Goal: Communication & Community: Answer question/provide support

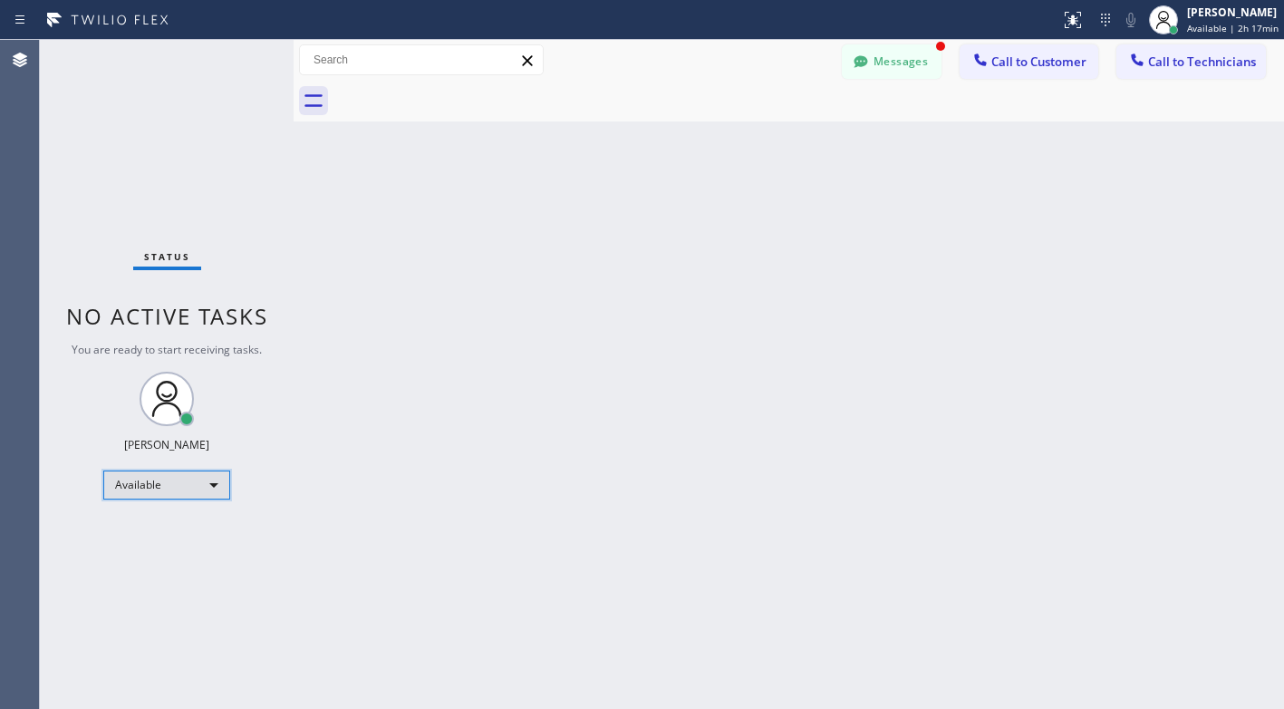
click at [189, 479] on div "Available" at bounding box center [166, 484] width 127 height 29
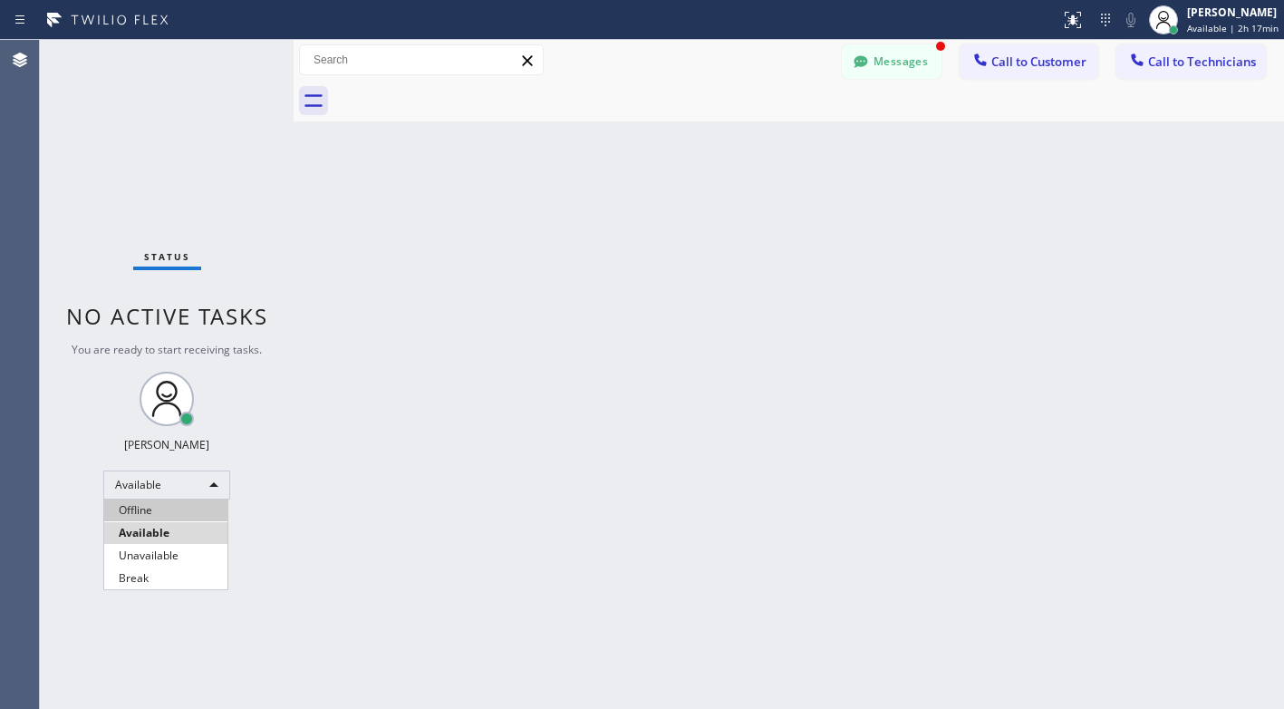
click at [158, 514] on li "Offline" at bounding box center [165, 510] width 123 height 22
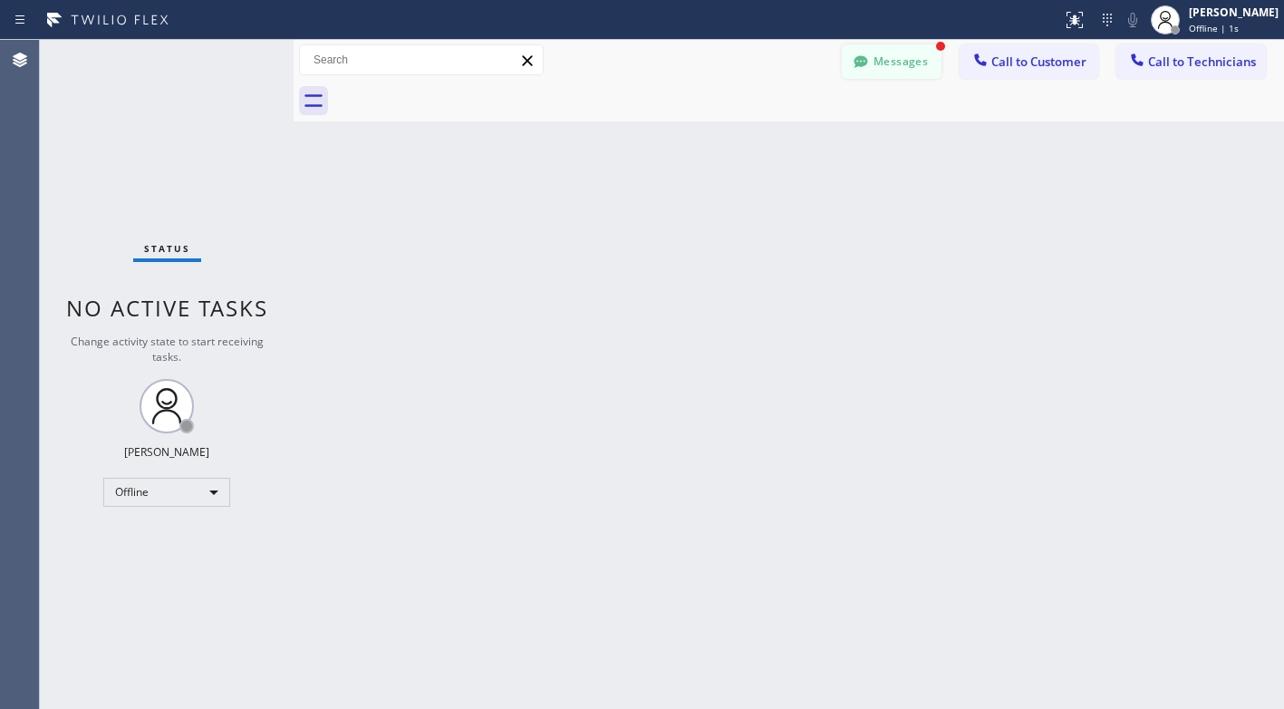
click at [914, 73] on button "Messages" at bounding box center [892, 61] width 100 height 34
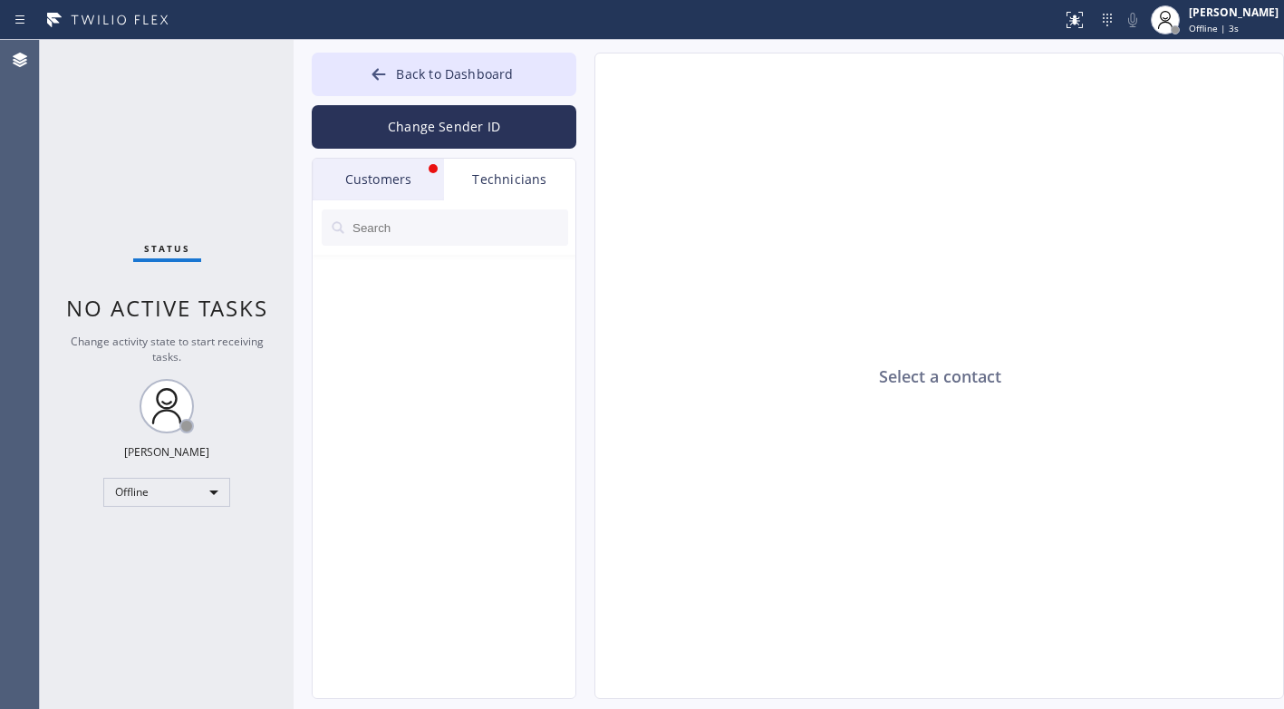
click at [347, 178] on div "Customers" at bounding box center [378, 180] width 131 height 42
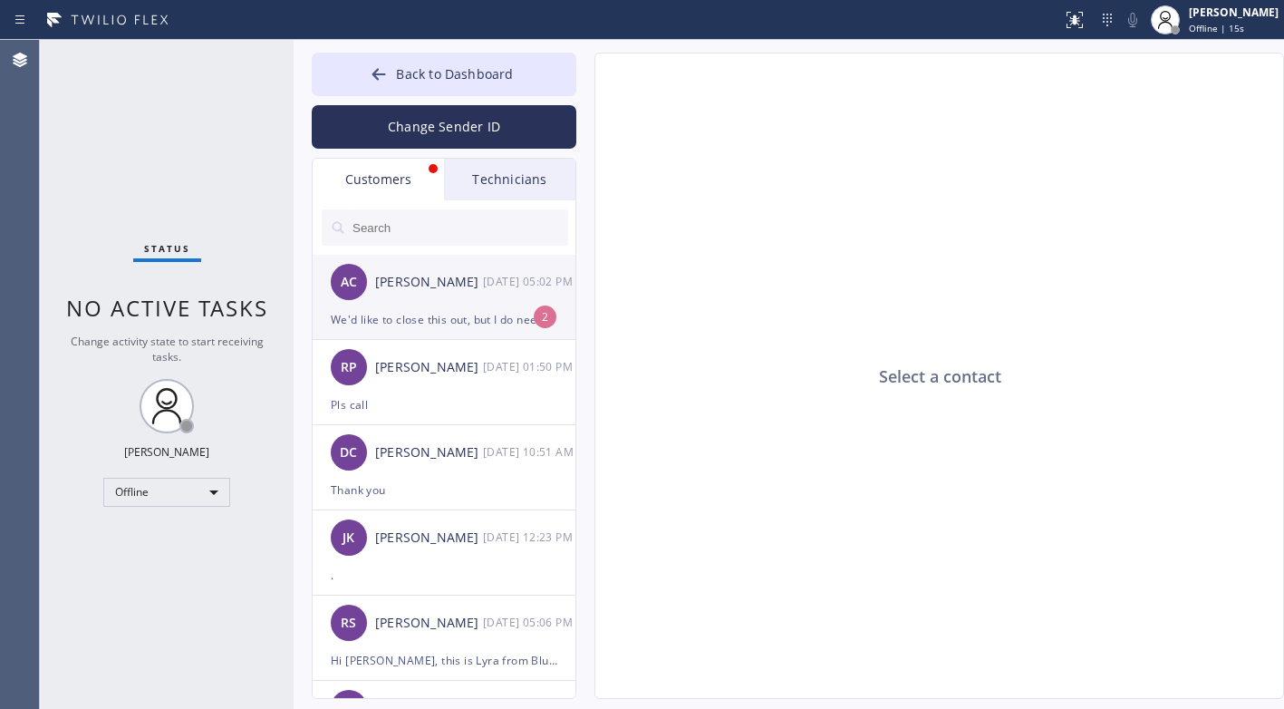
click at [434, 326] on div "We'd like to close this out, but I do need to understand why it's $375 instead …" at bounding box center [444, 319] width 227 height 21
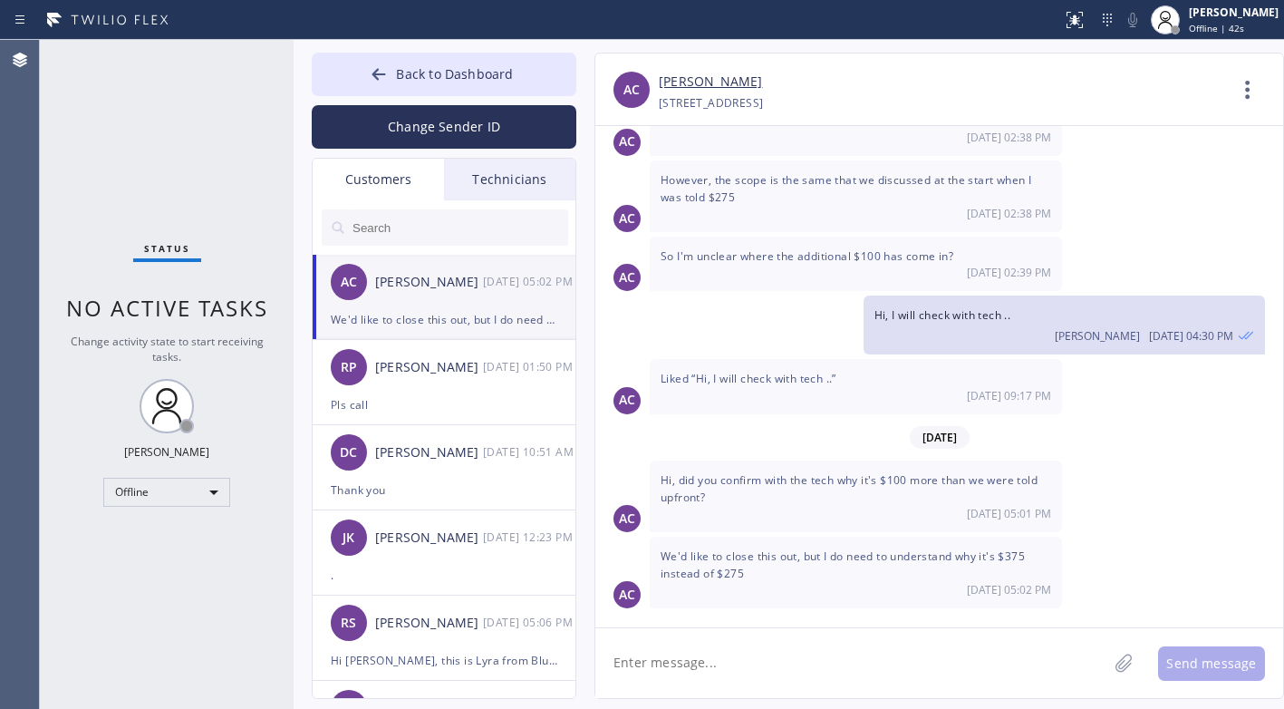
scroll to position [546, 0]
click at [769, 657] on textarea at bounding box center [851, 663] width 512 height 70
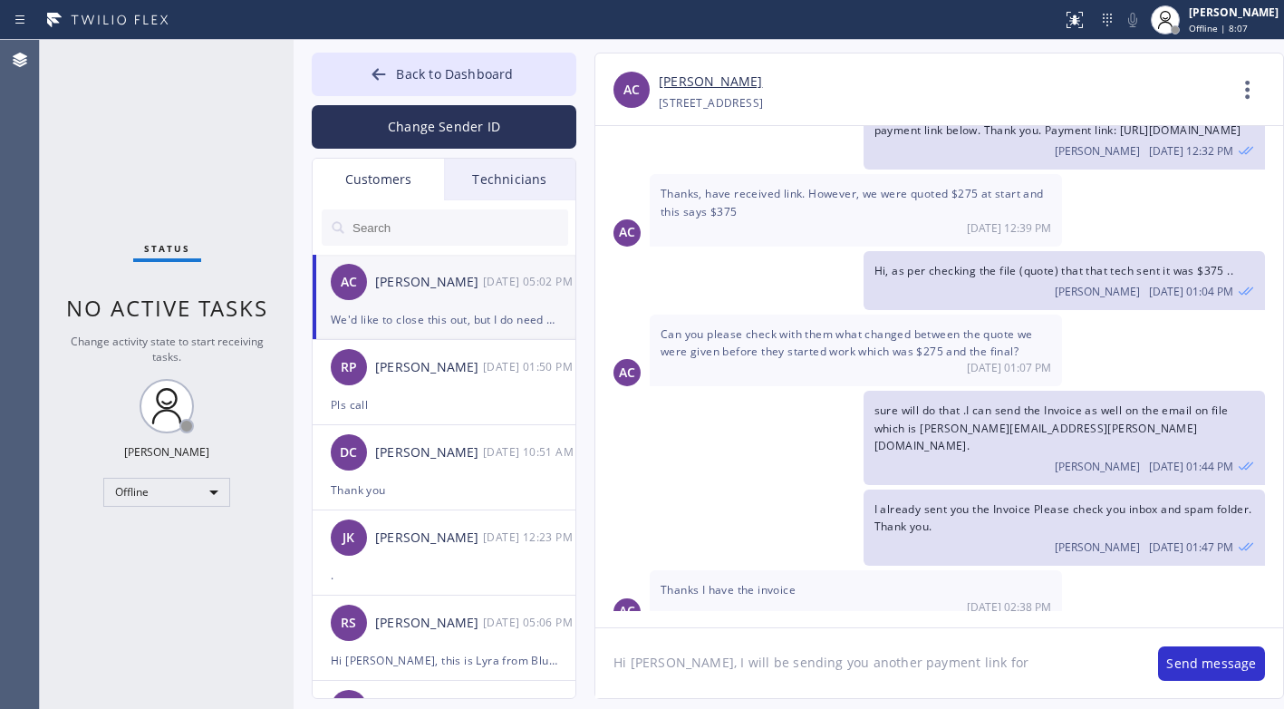
scroll to position [0, 0]
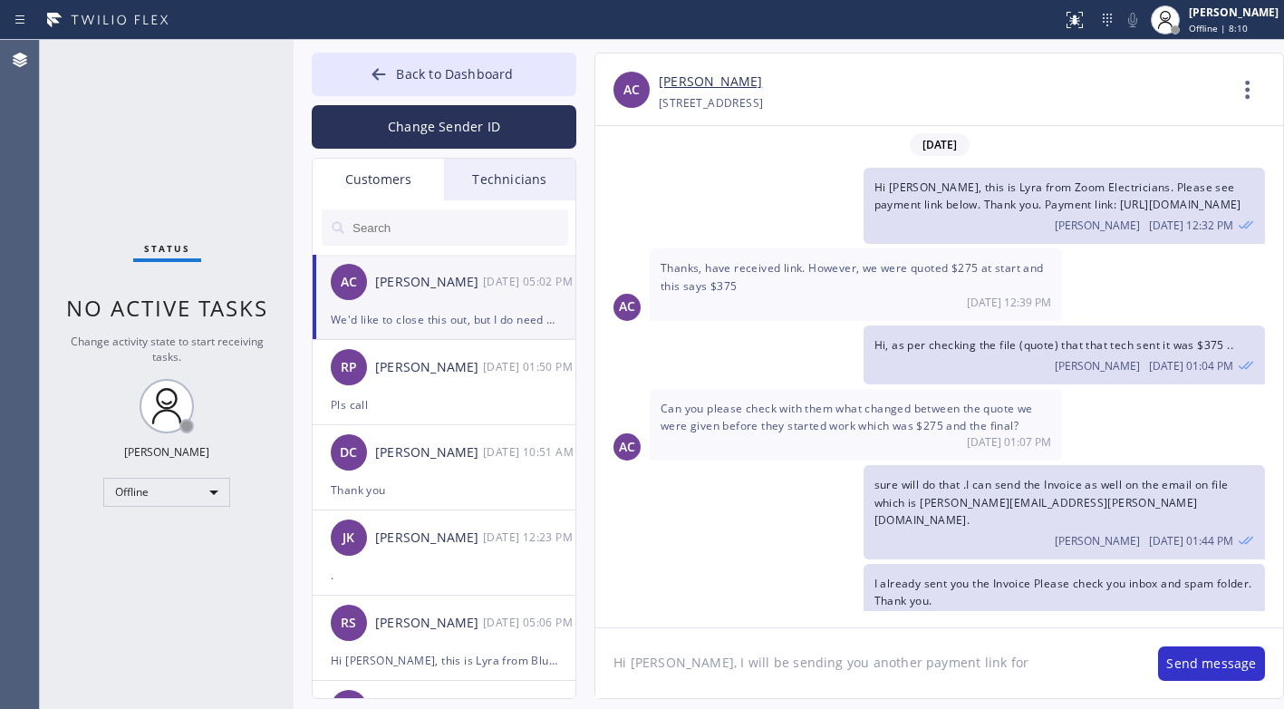
click at [984, 663] on textarea "Hi [PERSON_NAME], I will be sending you another payment link for" at bounding box center [867, 663] width 545 height 70
click at [667, 666] on textarea "Hi [PERSON_NAME], I will be sending you another payment link for $275" at bounding box center [867, 663] width 545 height 70
click at [660, 677] on textarea "Hi [PERSON_NAME], Thank you for reaching out. I will be sending you another pay…" at bounding box center [867, 663] width 545 height 70
click at [704, 676] on textarea "Hi [PERSON_NAME], Thank you for reaching out. I will be sending you another pay…" at bounding box center [867, 663] width 545 height 70
type textarea "Hi [PERSON_NAME], Thank you for reaching out. I will be sending you another pay…"
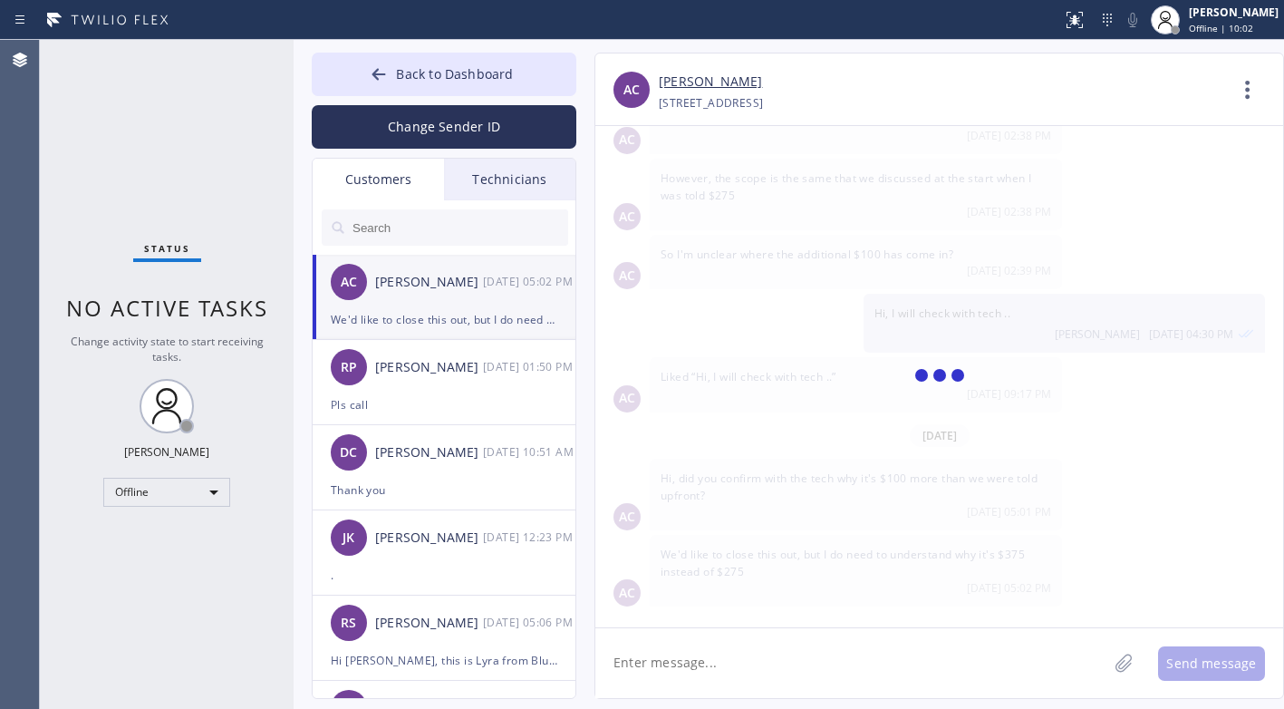
scroll to position [627, 0]
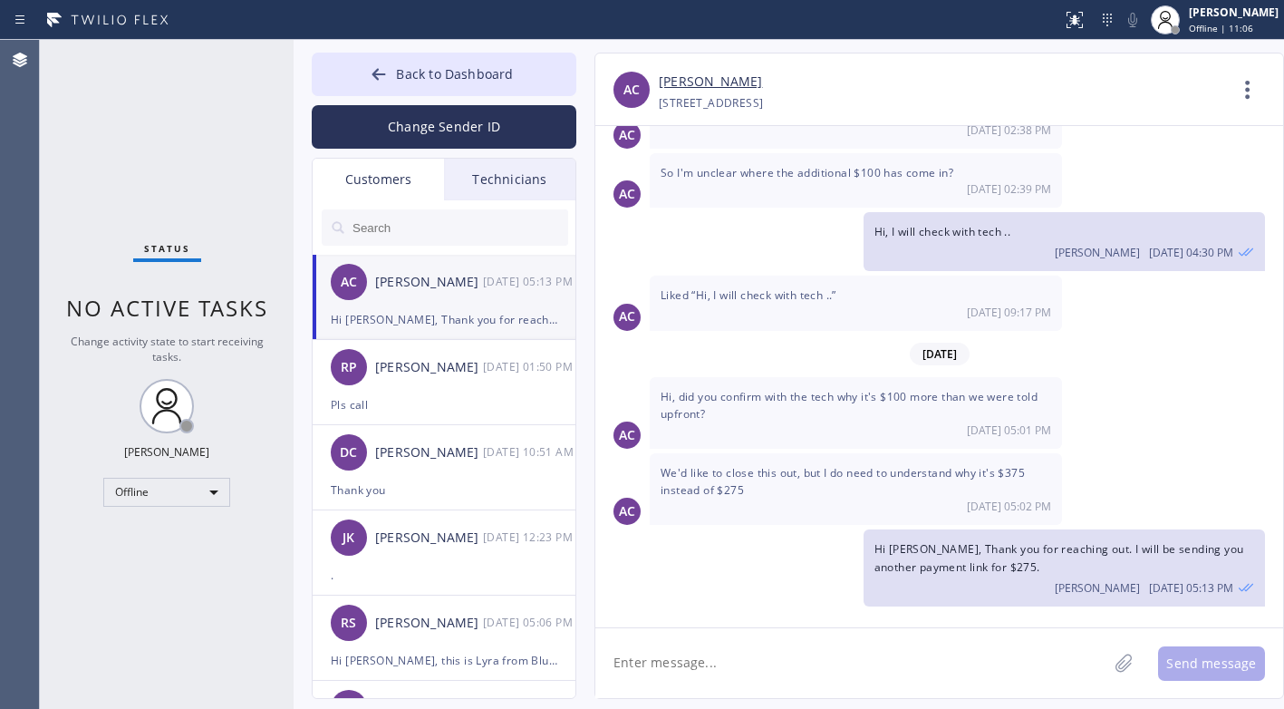
click at [819, 653] on textarea at bounding box center [851, 663] width 512 height 70
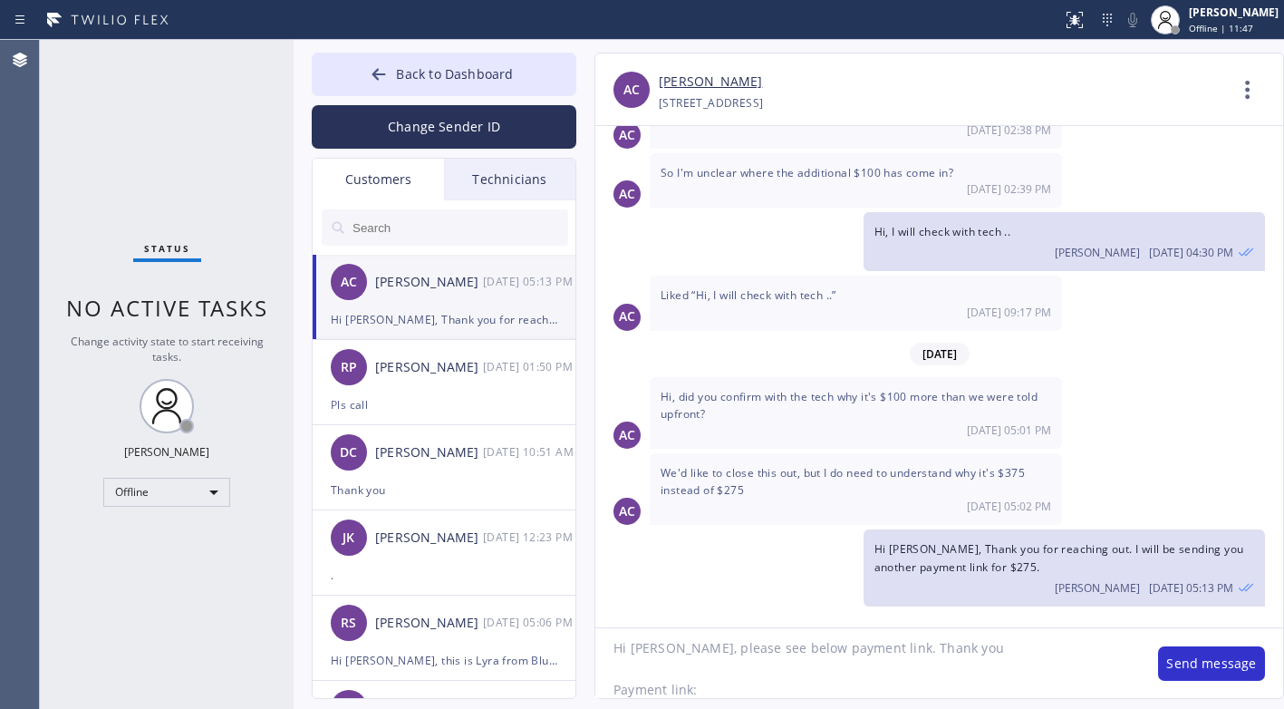
scroll to position [35, 0]
paste textarea "[URL][DOMAIN_NAME]"
click at [851, 664] on textarea "Hi [PERSON_NAME], please see below payment link. Thank you Payment link: [URL][…" at bounding box center [867, 663] width 545 height 70
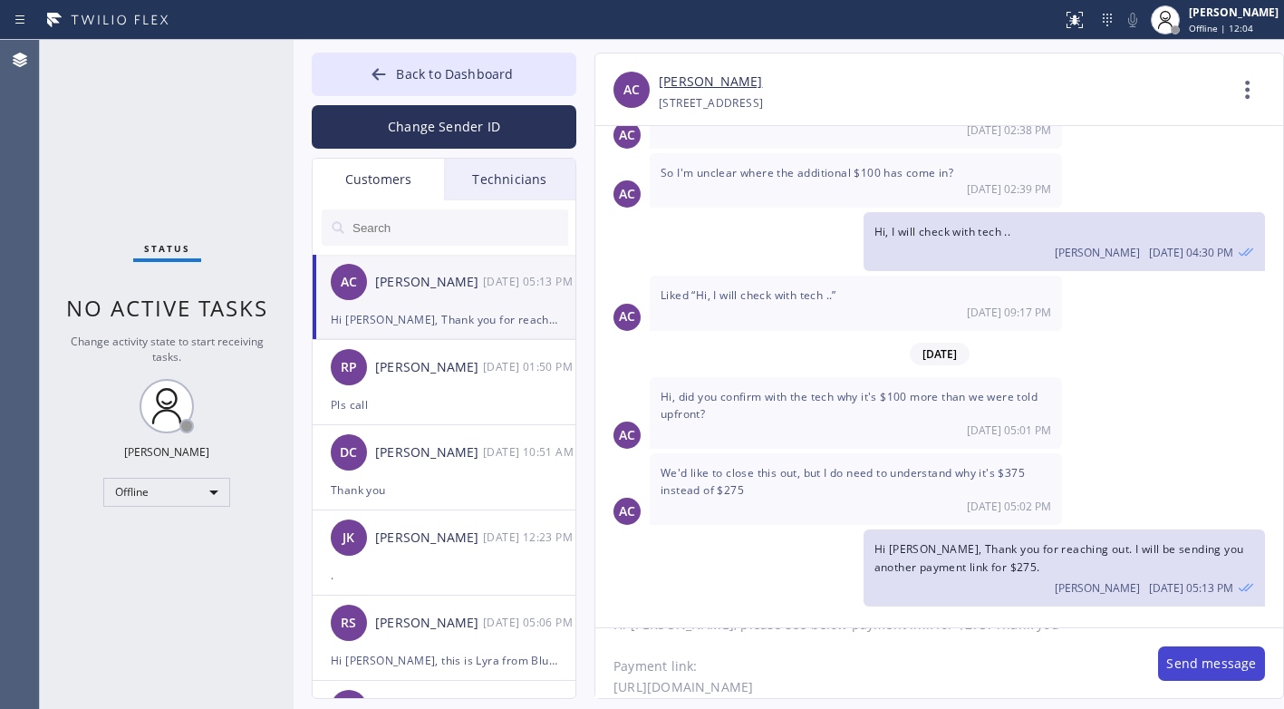
type textarea "Hi [PERSON_NAME], please see below payment link for $275. Thank you Payment lin…"
click at [1204, 661] on button "Send message" at bounding box center [1211, 663] width 107 height 34
